Goal: Task Accomplishment & Management: Use online tool/utility

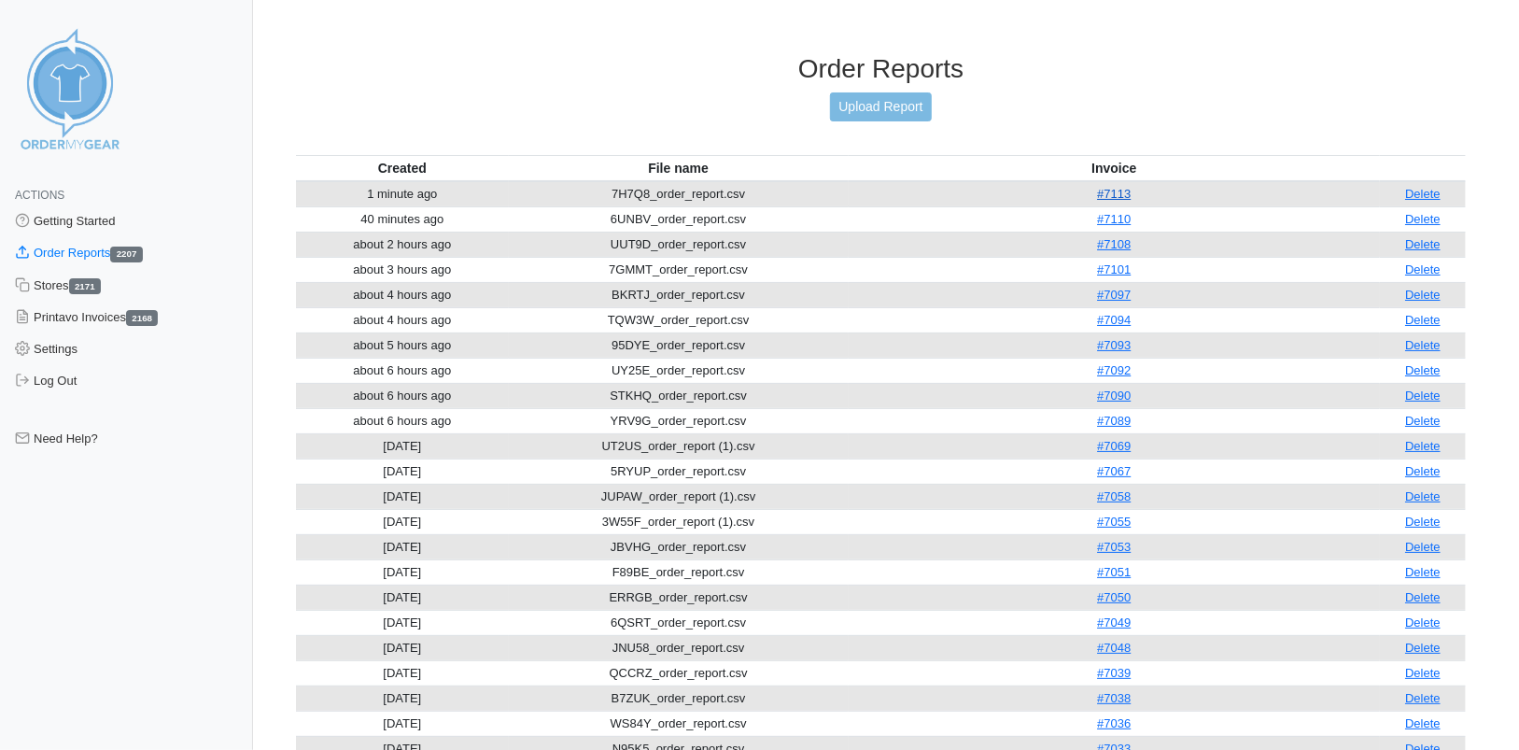
click at [1120, 188] on link "#7113" at bounding box center [1114, 194] width 34 height 14
click at [909, 106] on link "Upload Report" at bounding box center [880, 106] width 101 height 29
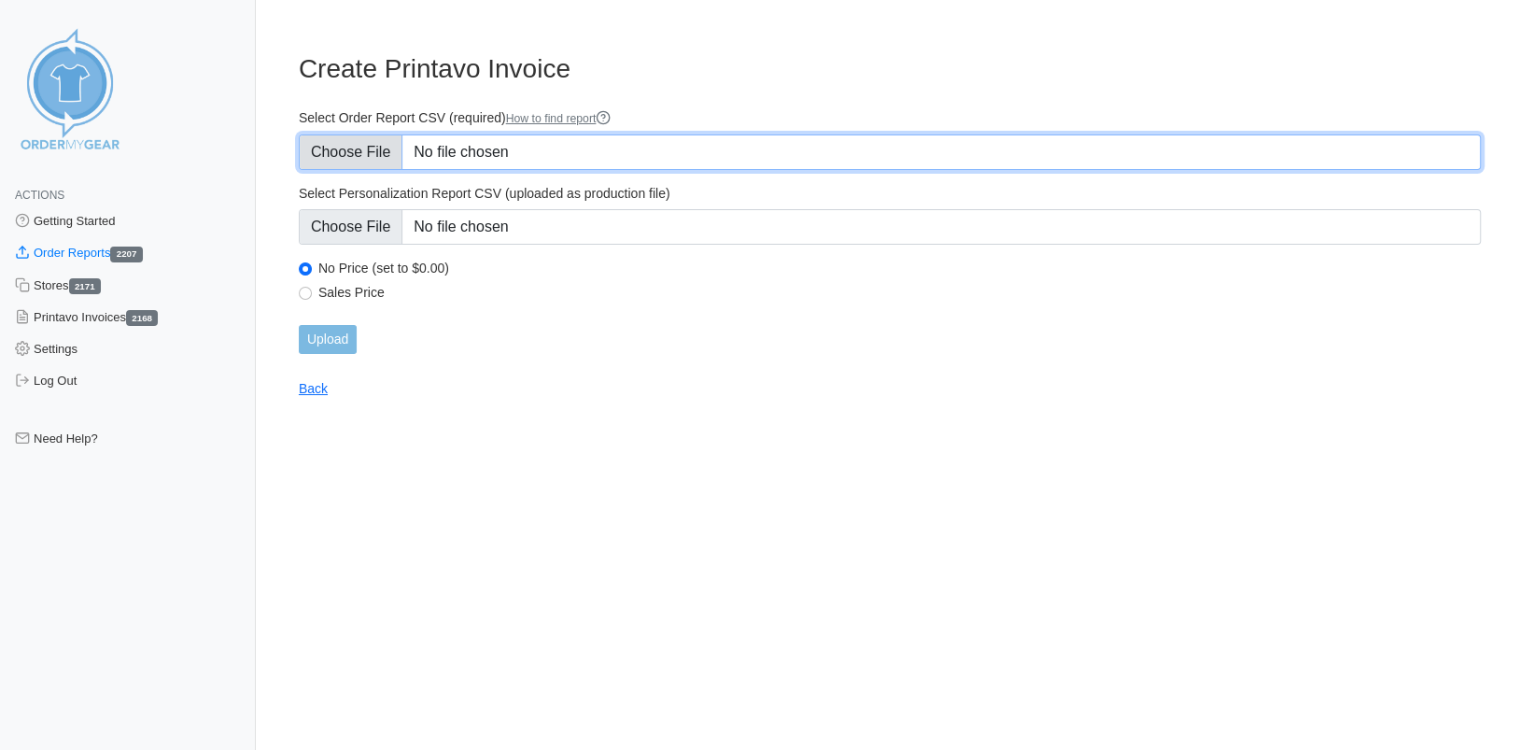
click at [357, 161] on input "Select Order Report CSV (required) How to find report" at bounding box center [890, 151] width 1182 height 35
type input "C:\fakepath\P575H_order_report.csv"
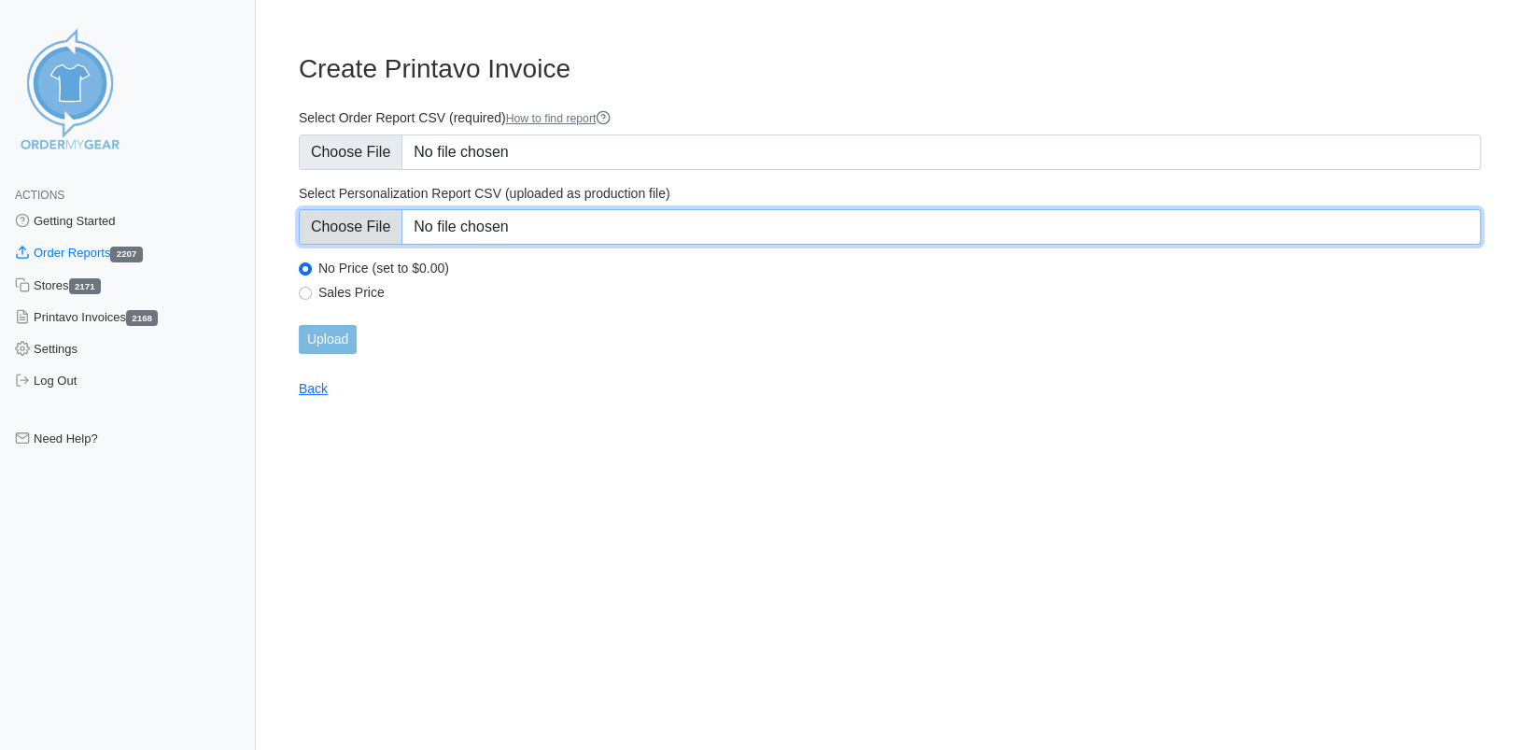
click at [376, 222] on input "Select Personalization Report CSV (uploaded as production file)" at bounding box center [890, 226] width 1182 height 35
type input "C:\fakepath\P575H_personalization_report.csv"
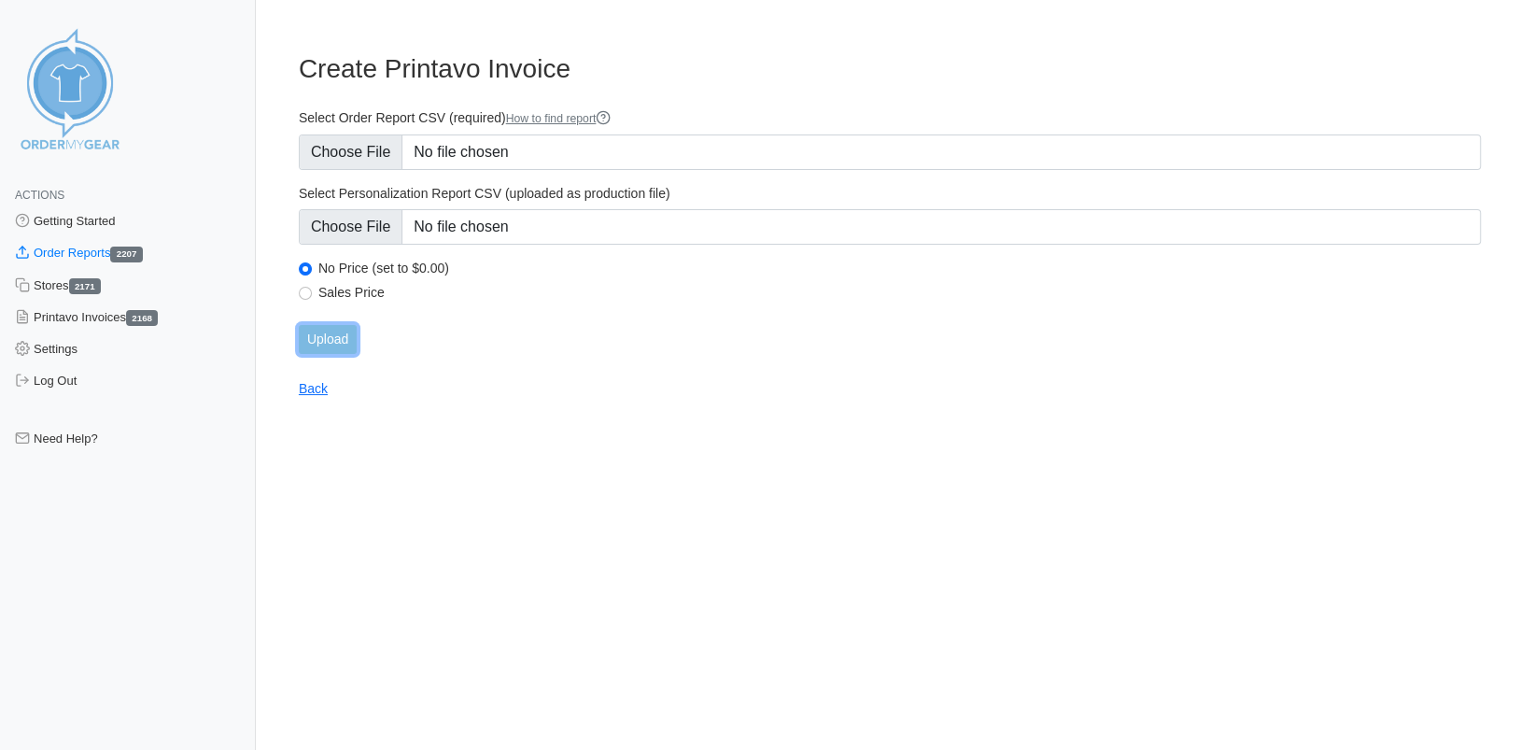
click at [336, 330] on input "Upload" at bounding box center [328, 339] width 58 height 29
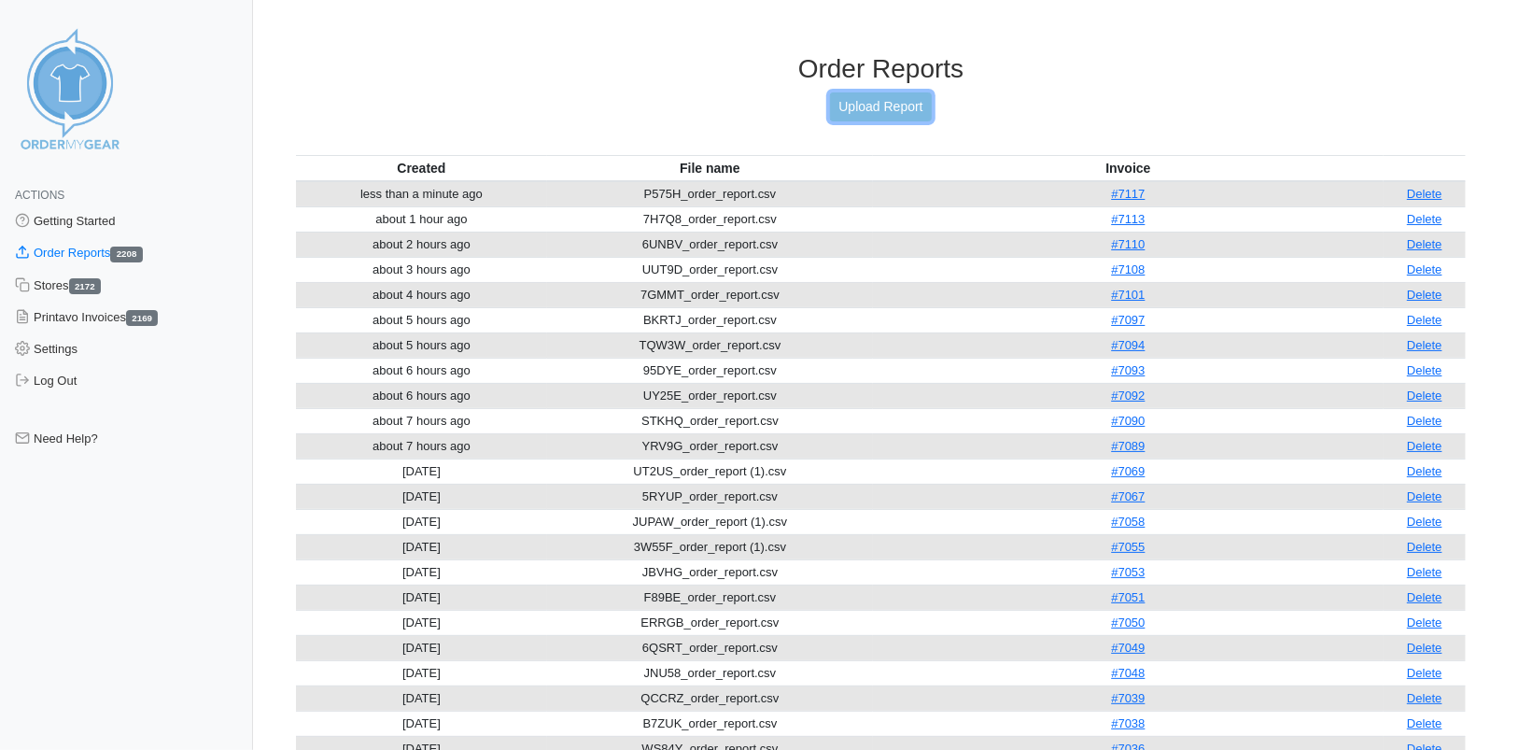
click at [874, 109] on link "Upload Report" at bounding box center [880, 106] width 101 height 29
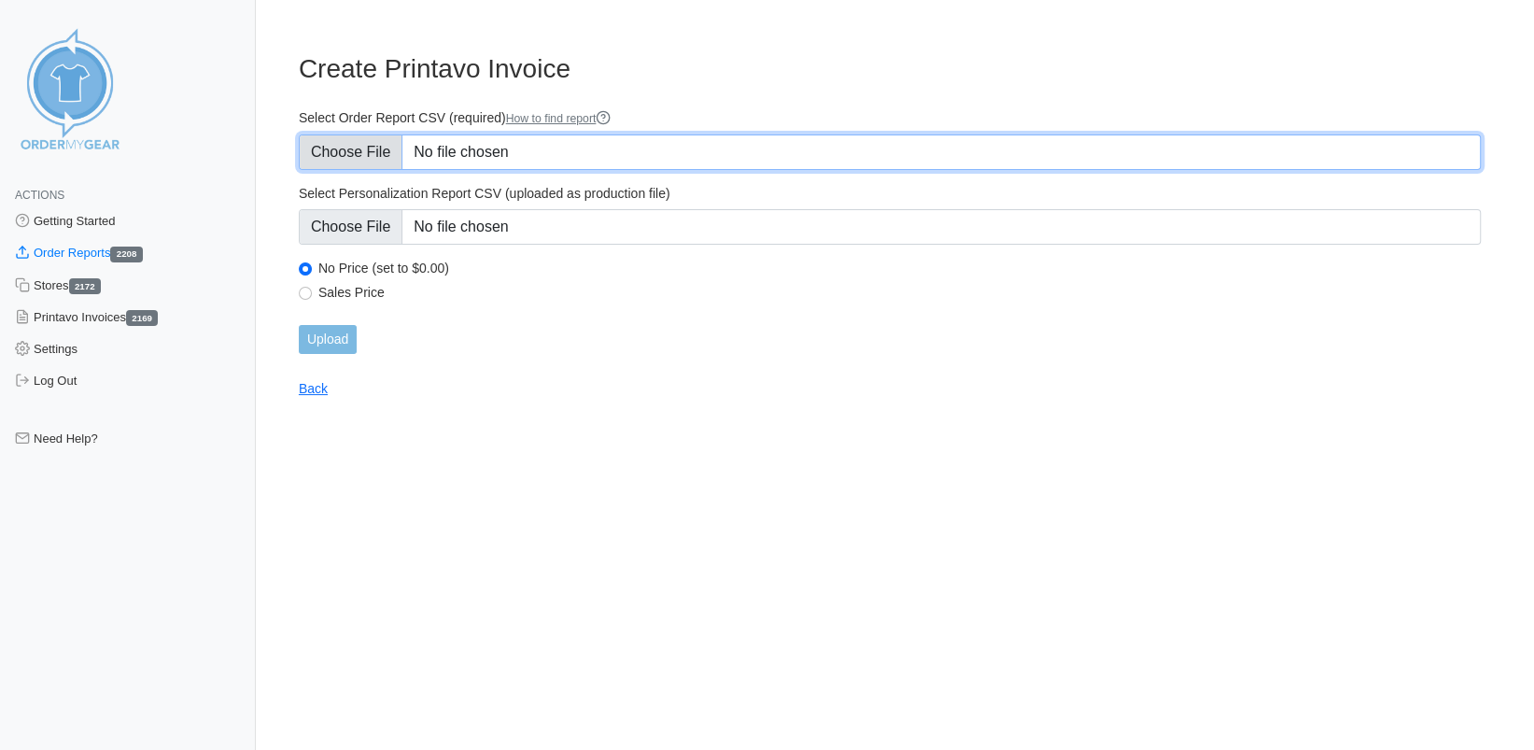
click at [381, 156] on input "Select Order Report CSV (required) How to find report" at bounding box center [890, 151] width 1182 height 35
type input "C:\fakepath\KANKY_order_report.csv"
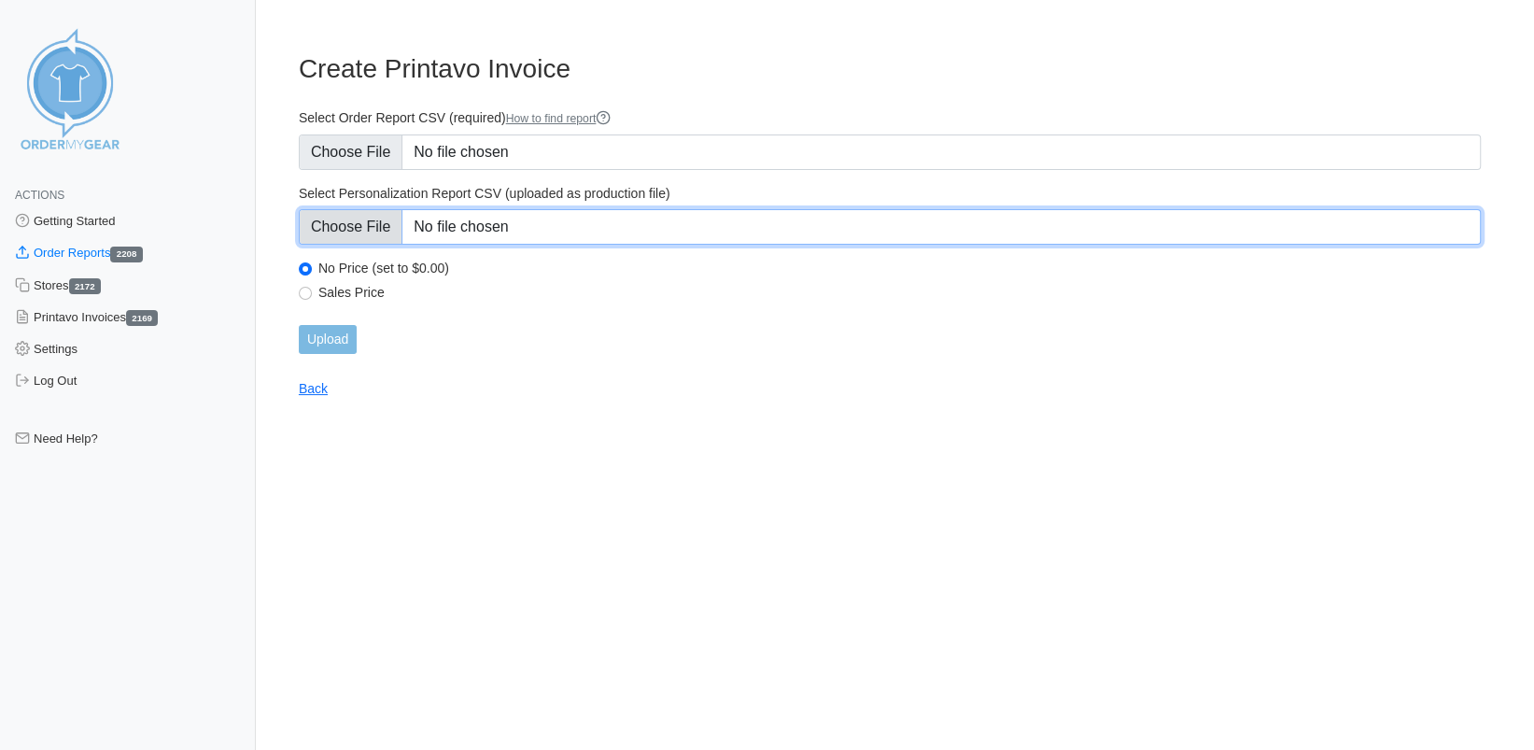
click at [383, 222] on input "Select Personalization Report CSV (uploaded as production file)" at bounding box center [890, 226] width 1182 height 35
type input "C:\fakepath\KANKY_personalization_report.csv"
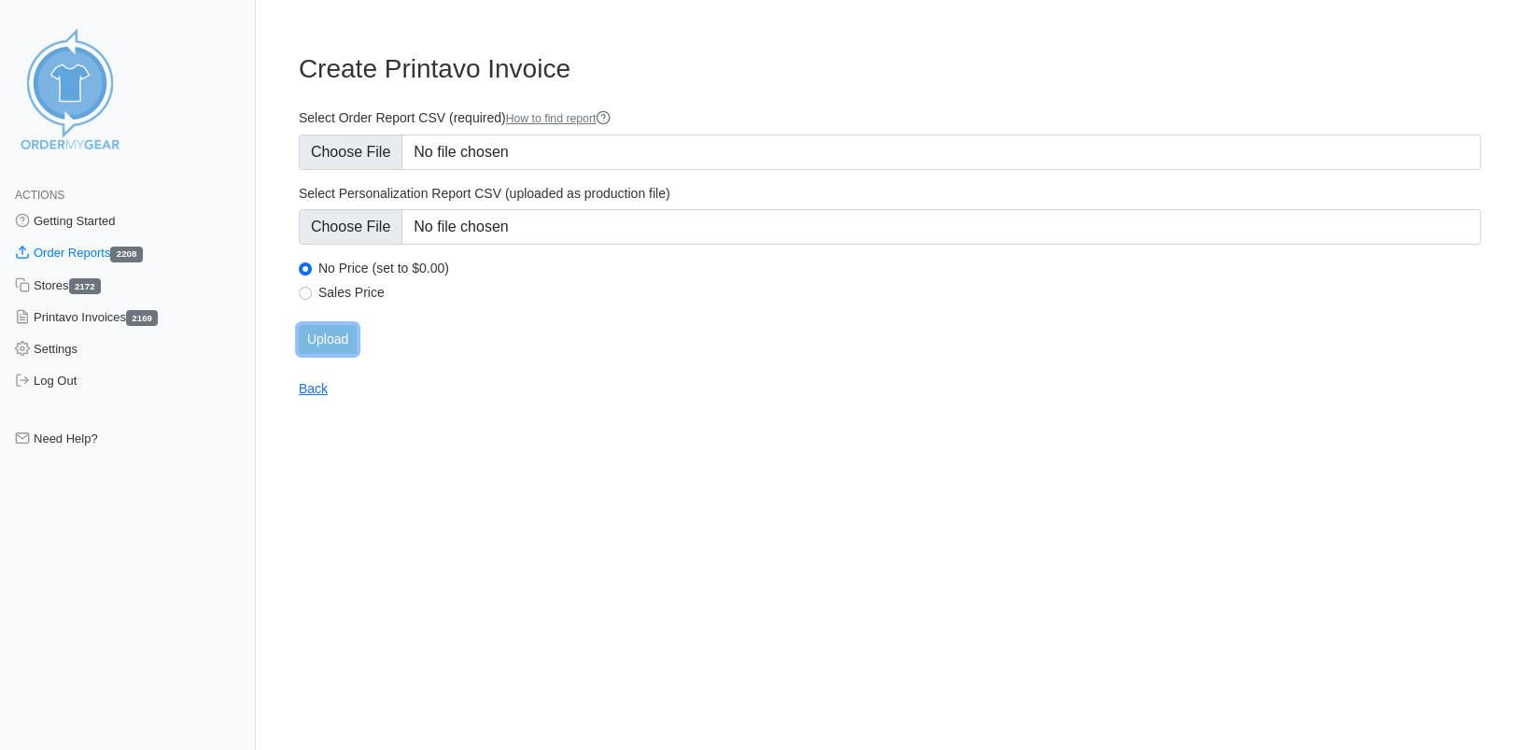
click at [329, 336] on input "Upload" at bounding box center [328, 339] width 58 height 29
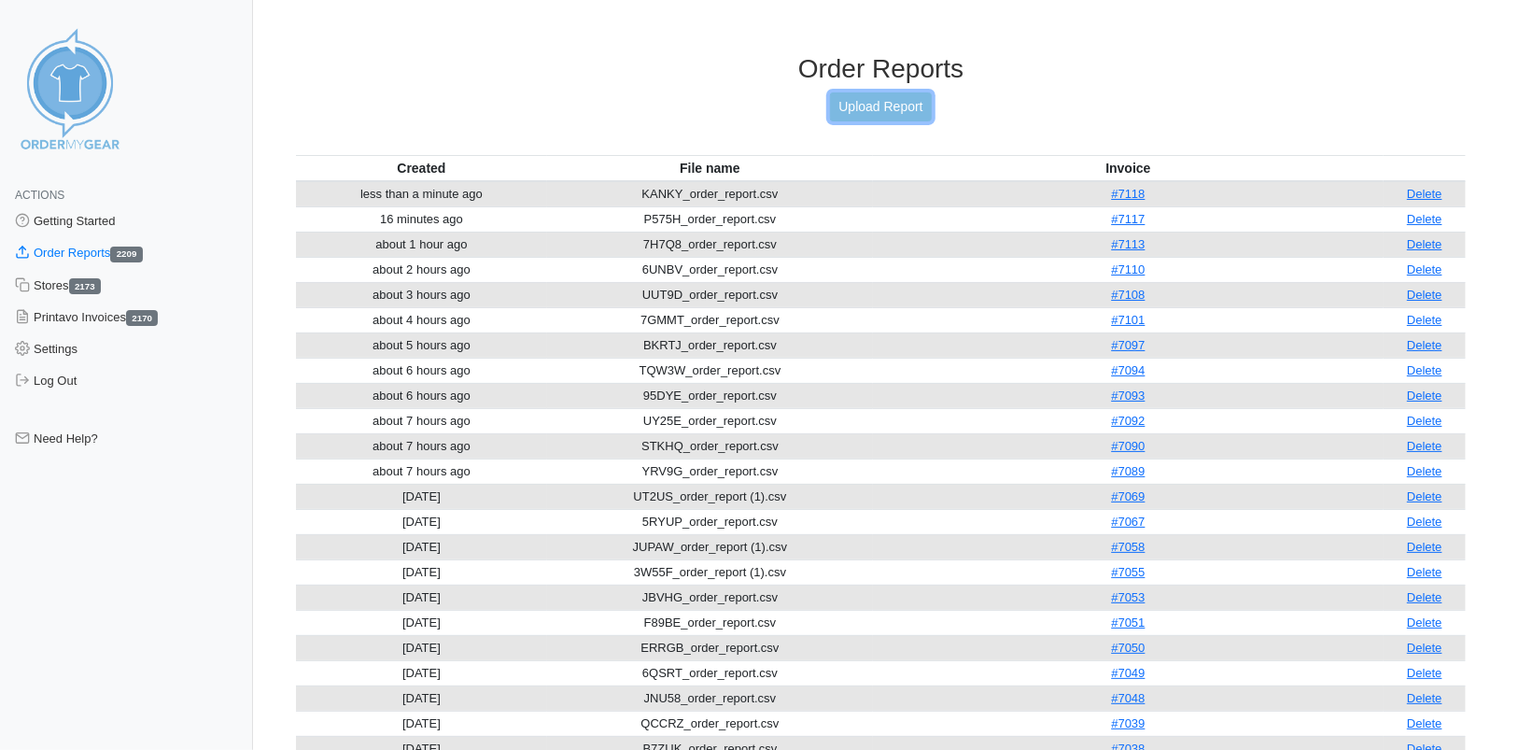
click at [856, 105] on link "Upload Report" at bounding box center [880, 106] width 101 height 29
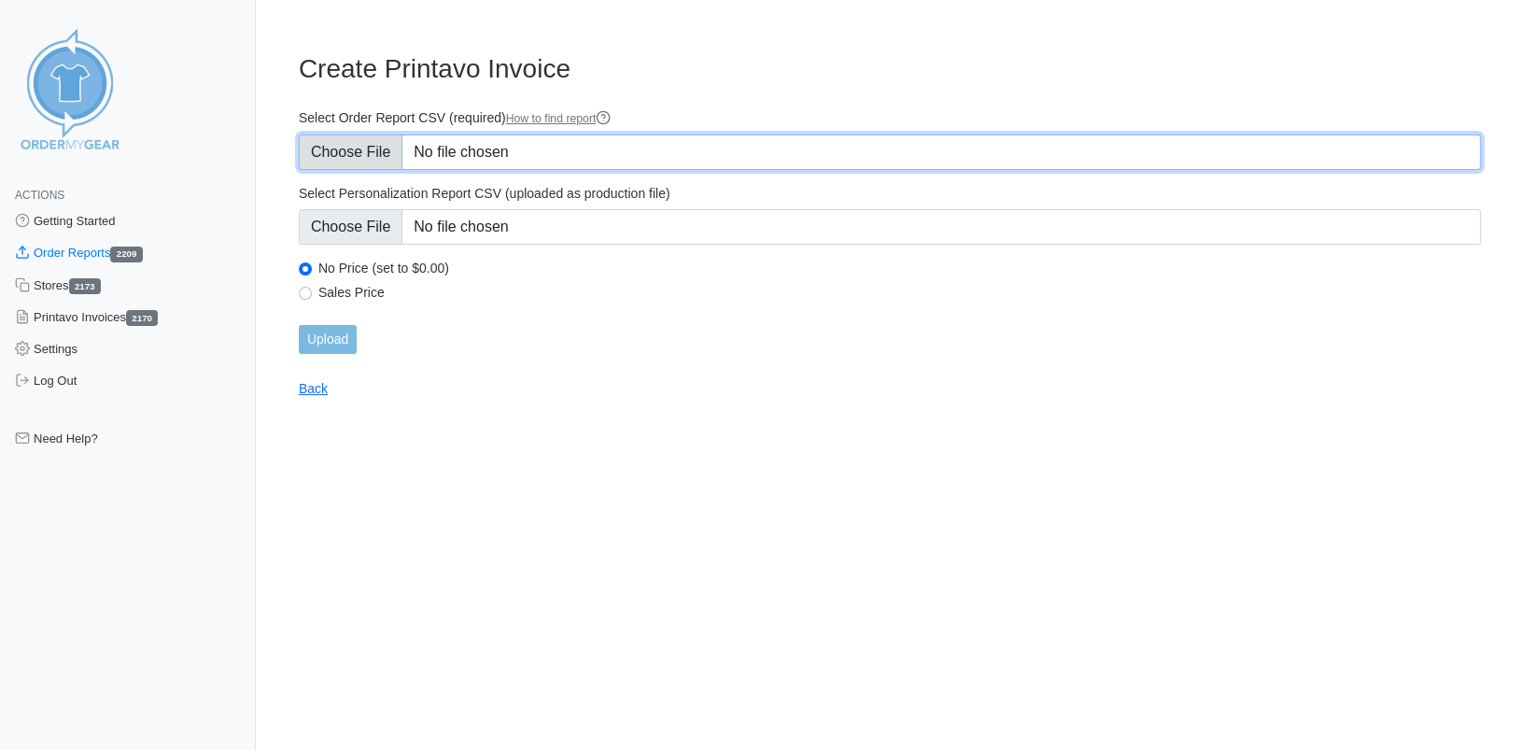
click at [334, 147] on input "Select Order Report CSV (required) How to find report" at bounding box center [890, 151] width 1182 height 35
type input "C:\fakepath\FP9QX_order_report.csv"
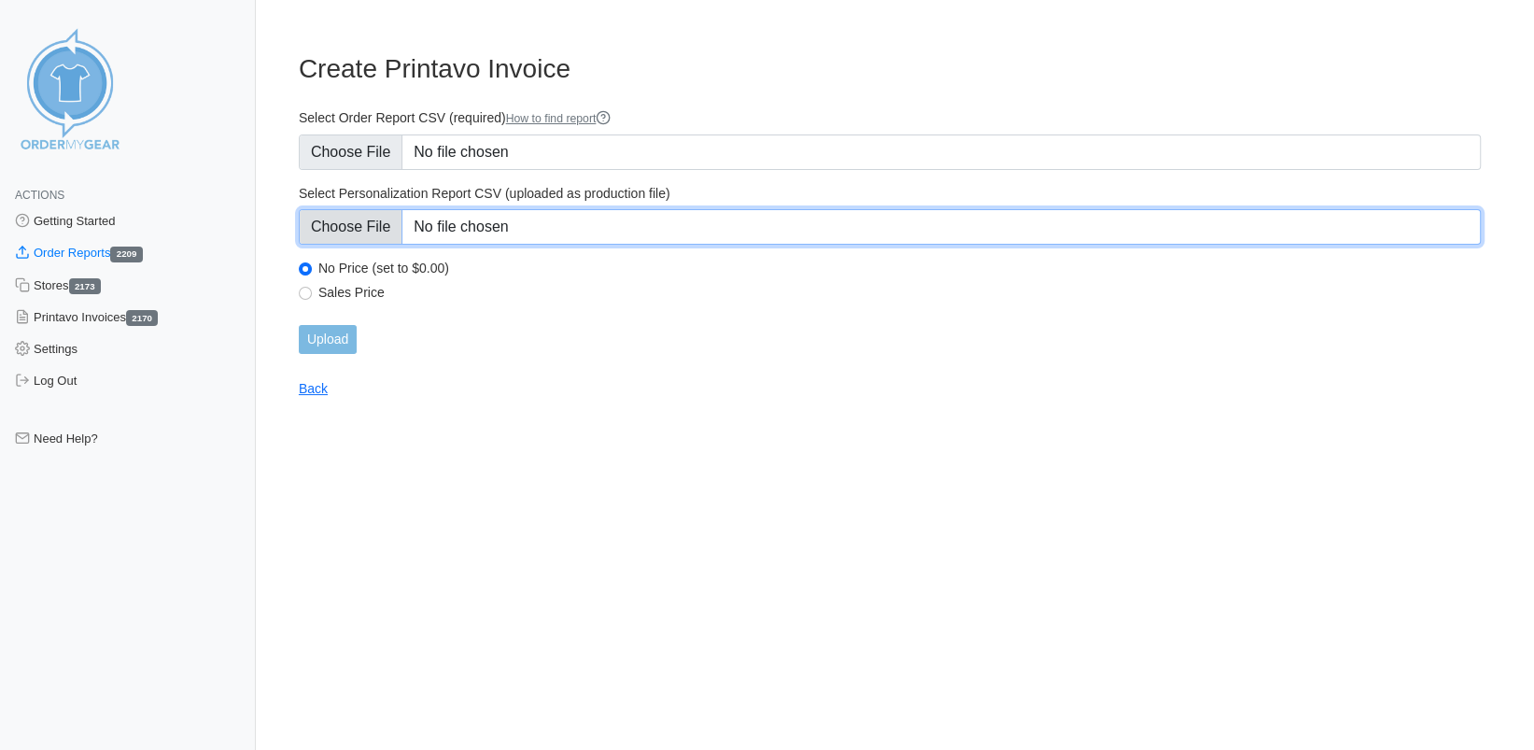
click at [397, 225] on input "Select Personalization Report CSV (uploaded as production file)" at bounding box center [890, 226] width 1182 height 35
type input "C:\fakepath\FP9QX_personalization_report (1).csv"
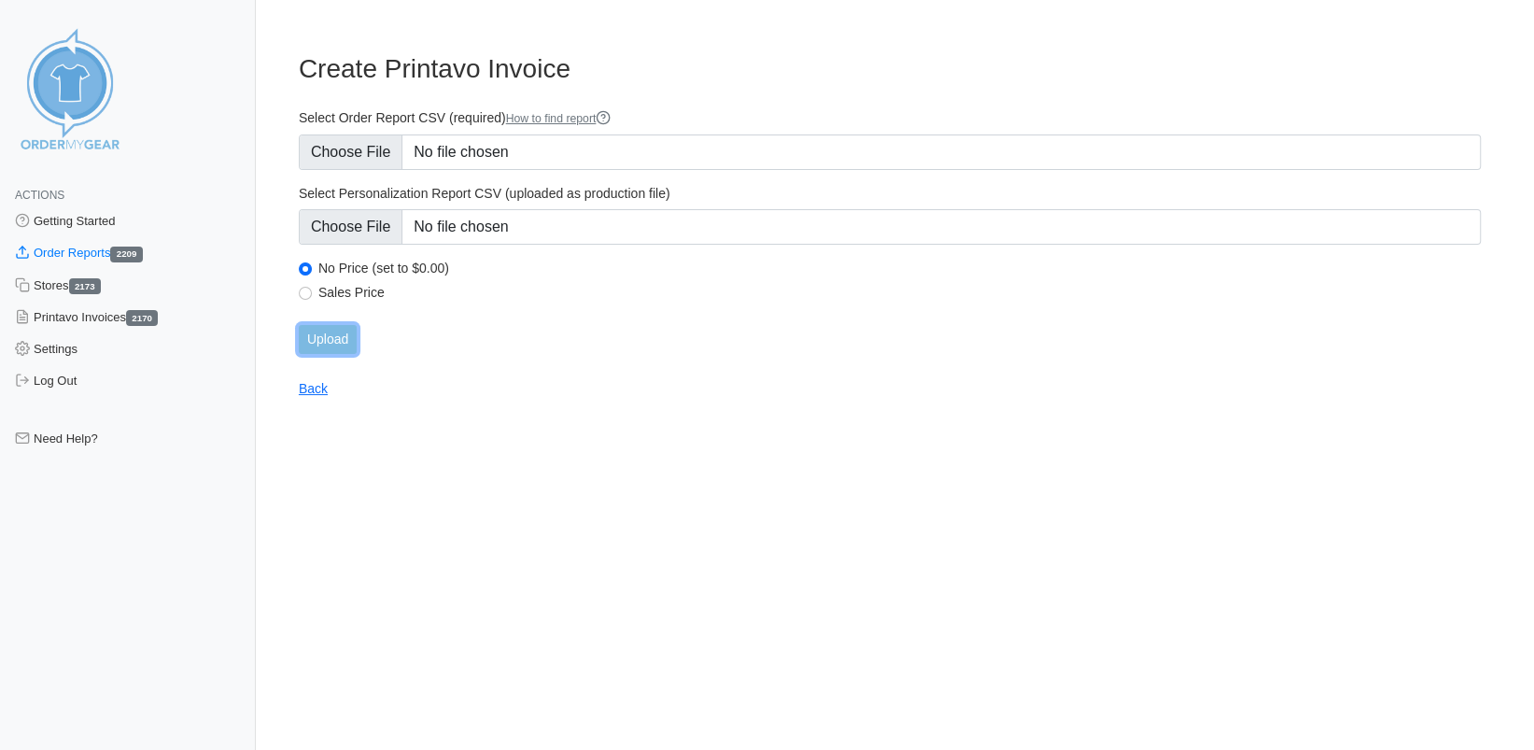
click at [329, 346] on input "Upload" at bounding box center [328, 339] width 58 height 29
